Goal: Book appointment/travel/reservation

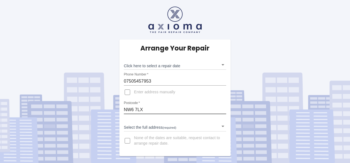
drag, startPoint x: 154, startPoint y: 113, endPoint x: 114, endPoint y: 109, distance: 40.0
click at [114, 109] on div "Arrange Your Repair Click here to select a repair date ​ Phone Number   * 07505…" at bounding box center [175, 78] width 358 height 156
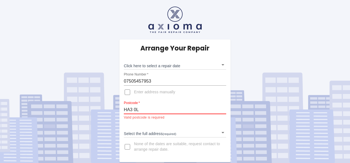
type input "HA3 0LU"
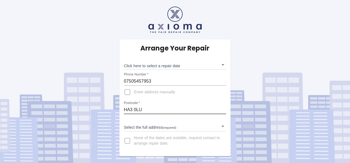
type input "HA3 0LU"
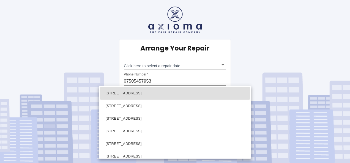
click at [157, 129] on body "Arrange Your Repair Click here to select a repair date ​ Phone Number   * 07505…" at bounding box center [175, 81] width 350 height 163
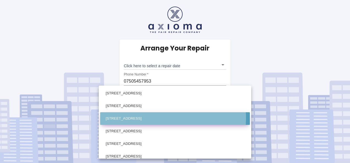
click at [143, 118] on li "[STREET_ADDRESS]" at bounding box center [175, 118] width 150 height 13
type input "[STREET_ADDRESS]"
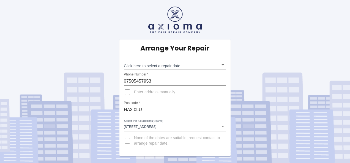
click at [157, 71] on div "Arrange Your Repair Click here to select a repair date ​ Phone Number   * 07505…" at bounding box center [174, 98] width 111 height 117
click at [156, 67] on body "Arrange Your Repair Click here to select a repair date ​ Phone Number   * 07505…" at bounding box center [175, 81] width 350 height 163
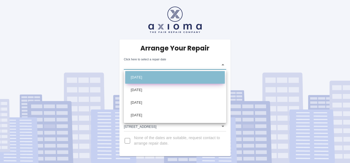
click at [154, 75] on li "[DATE]" at bounding box center [174, 77] width 99 height 13
type input "[DATE]T00:00:00.000Z"
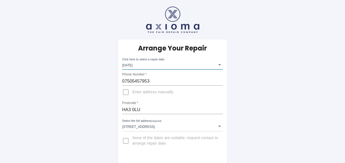
scroll to position [31, 0]
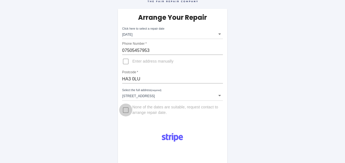
click at [127, 109] on input "None of the dates are suitable, request contact to arrange repair date." at bounding box center [125, 110] width 13 height 13
checkbox input "true"
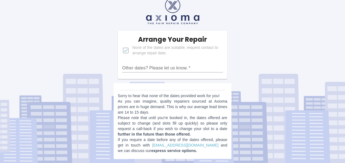
click at [137, 68] on input "Other dates? Please let us know.   *" at bounding box center [172, 68] width 101 height 9
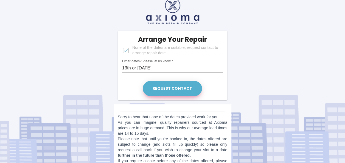
type input "13th or [DATE]"
click at [165, 96] on button "Request contact" at bounding box center [172, 88] width 59 height 15
